Goal: Find contact information: Find contact information

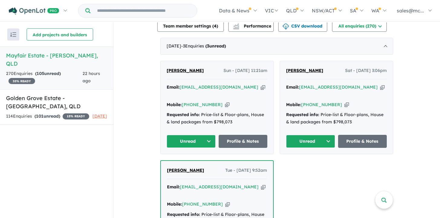
scroll to position [203, 0]
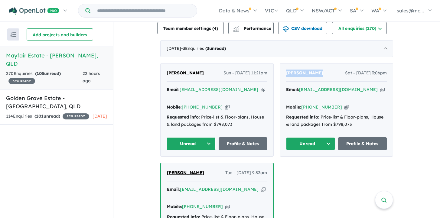
drag, startPoint x: 315, startPoint y: 74, endPoint x: 283, endPoint y: 74, distance: 32.7
click at [283, 74] on div "[PERSON_NAME] Sat - [DATE] 3:06pm Email: [EMAIL_ADDRESS][DOMAIN_NAME] Copied! M…" at bounding box center [336, 110] width 113 height 93
copy span "[PERSON_NAME]"
drag, startPoint x: 214, startPoint y: 99, endPoint x: 191, endPoint y: 98, distance: 23.6
click at [190, 104] on div "Mobile: [PHONE_NUMBER] Copied!" at bounding box center [217, 107] width 101 height 7
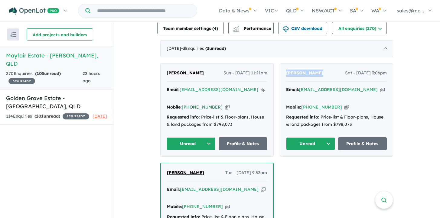
copy link "452 542 218"
click at [301, 171] on div "[PERSON_NAME] Sun - [DATE] 11:21am Email: [EMAIL_ADDRESS][DOMAIN_NAME] Copied! …" at bounding box center [276, 177] width 233 height 229
drag, startPoint x: 334, startPoint y: 100, endPoint x: 311, endPoint y: 99, distance: 23.3
click at [311, 104] on div "Mobile: [PHONE_NUMBER] Copied!" at bounding box center [336, 107] width 101 height 7
copy link "459 021 549"
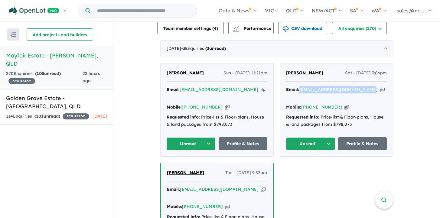
drag, startPoint x: 361, startPoint y: 90, endPoint x: 300, endPoint y: 87, distance: 61.5
click at [300, 87] on div "Email: [EMAIL_ADDRESS][DOMAIN_NAME] Copied!" at bounding box center [336, 93] width 101 height 15
copy a%20Mayfair%20Estate%20-%20Joyner"] "[EMAIL_ADDRESS][DOMAIN_NAME]"
